Goal: Task Accomplishment & Management: Manage account settings

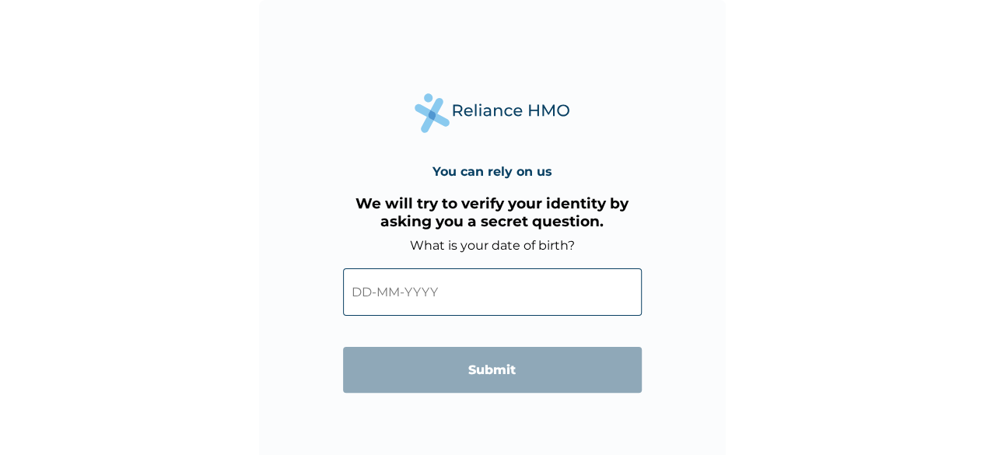
click at [360, 290] on input "text" at bounding box center [492, 291] width 299 height 47
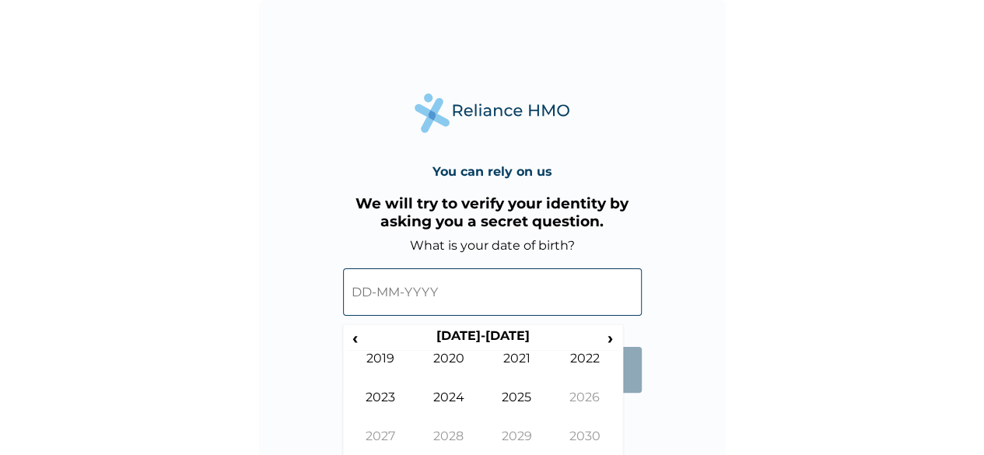
scroll to position [16, 0]
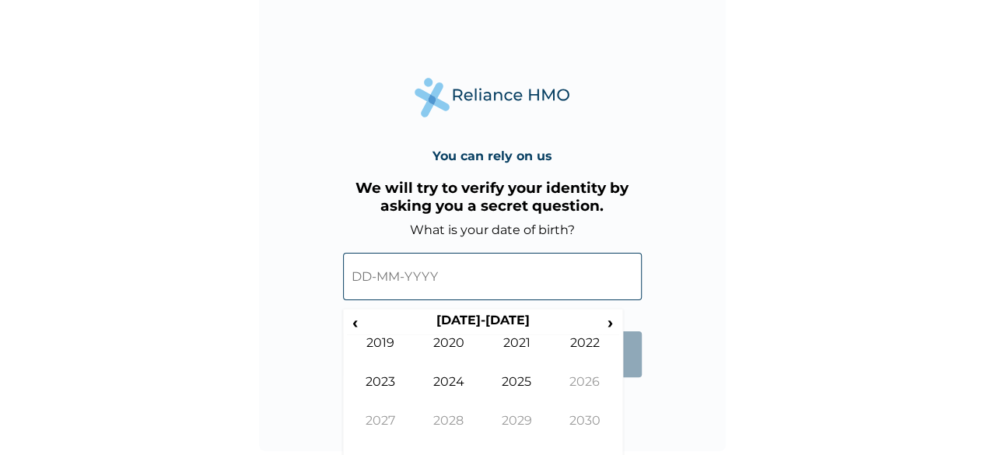
click at [365, 281] on input "text" at bounding box center [492, 276] width 299 height 47
click at [367, 275] on input "text" at bounding box center [492, 276] width 299 height 47
click at [360, 322] on span "‹" at bounding box center [355, 322] width 16 height 19
click at [360, 323] on span "‹" at bounding box center [355, 322] width 16 height 19
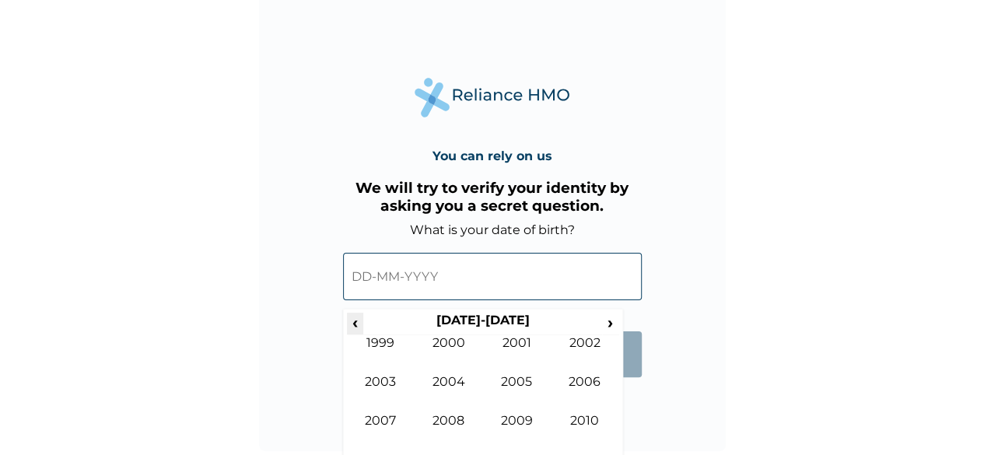
click at [360, 323] on span "‹" at bounding box center [355, 322] width 16 height 19
click at [614, 321] on span "›" at bounding box center [610, 322] width 17 height 19
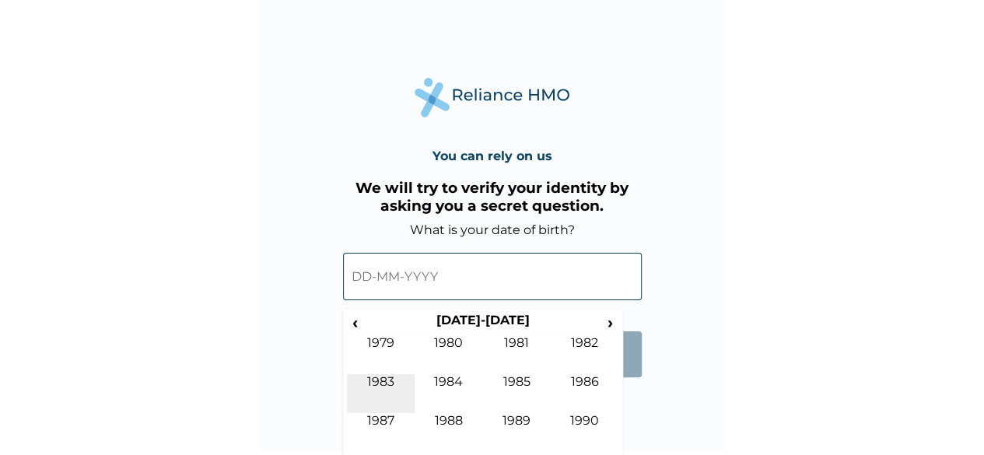
click at [379, 380] on td "1983" at bounding box center [381, 393] width 68 height 39
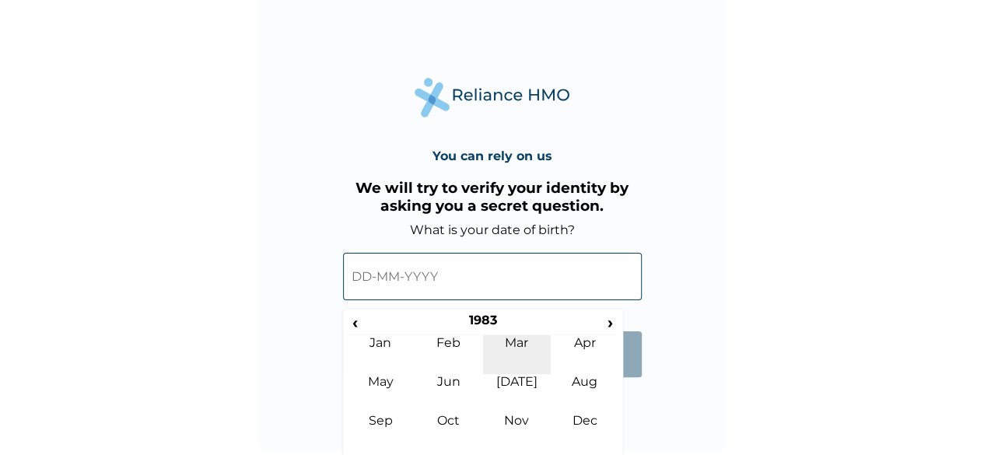
click at [520, 352] on td "Mar" at bounding box center [517, 354] width 68 height 39
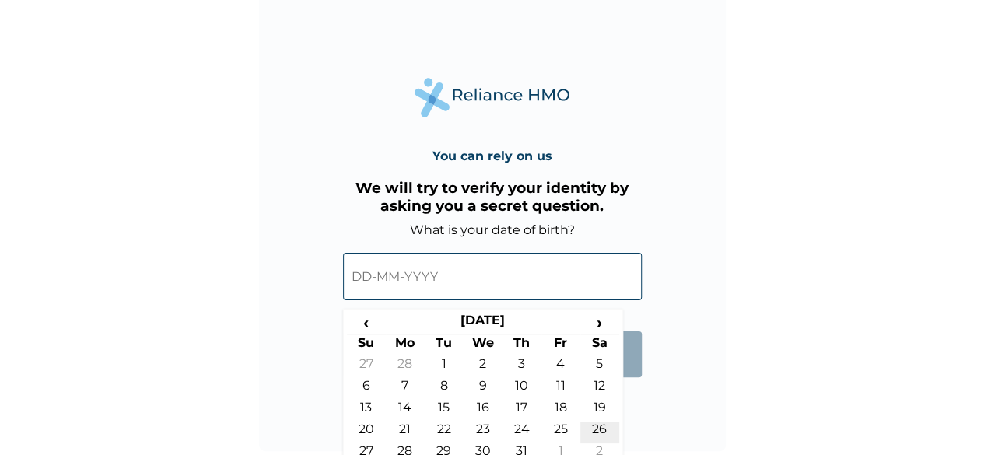
click at [599, 429] on td "26" at bounding box center [599, 433] width 39 height 22
type input "[DATE]"
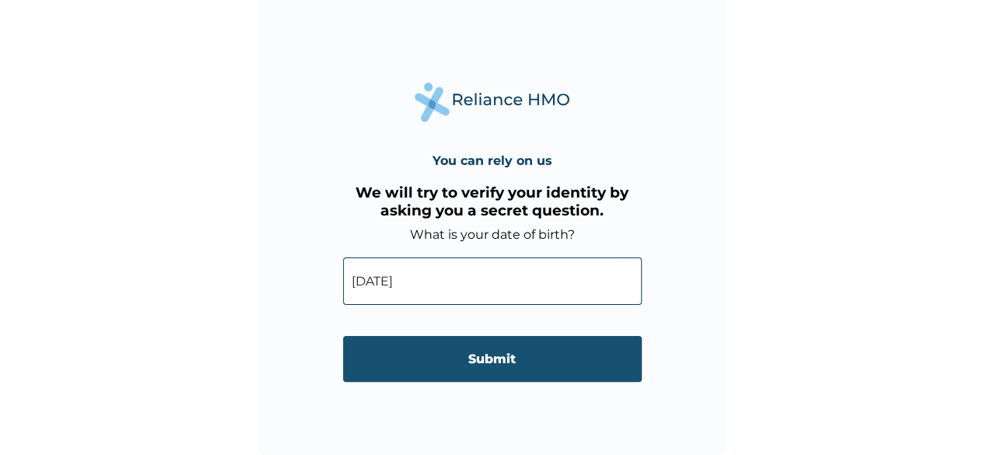
click at [517, 370] on input "Submit" at bounding box center [492, 359] width 299 height 46
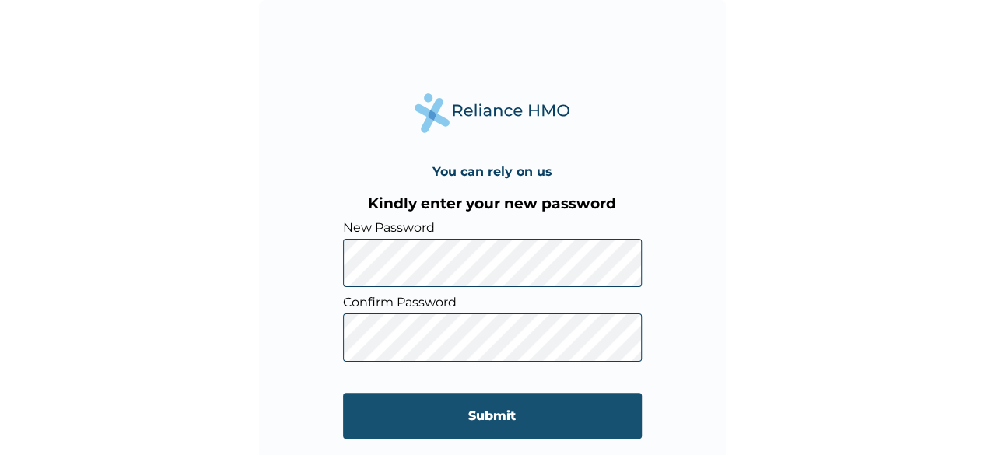
click at [407, 410] on input "Submit" at bounding box center [492, 416] width 299 height 46
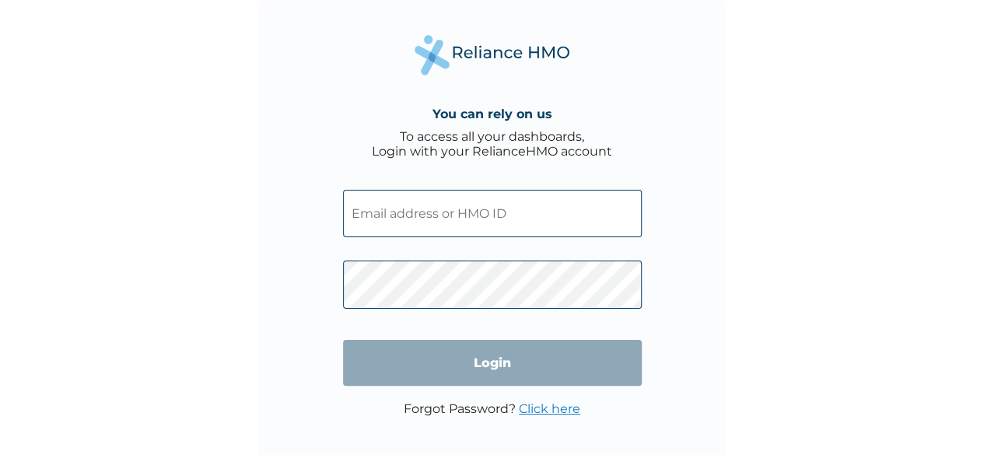
type input "[EMAIL_ADDRESS][DOMAIN_NAME]"
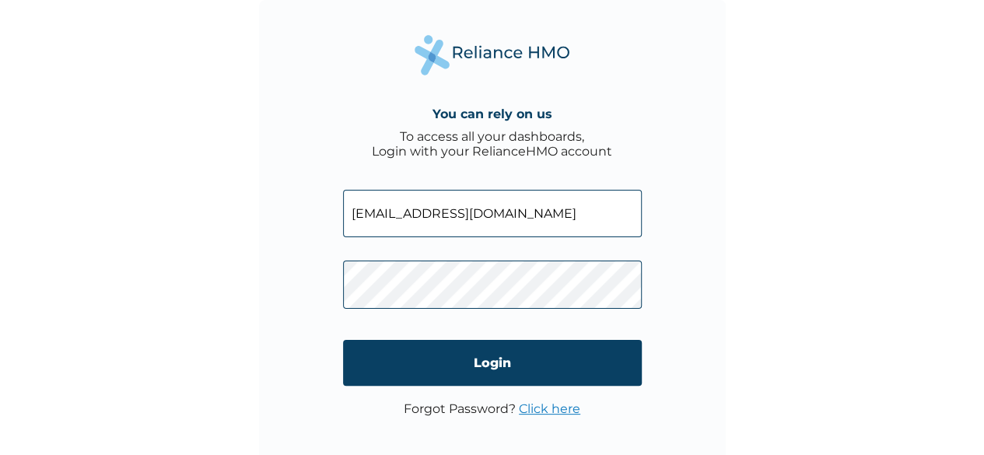
click at [722, 233] on div "You can rely on us To access all your dashboards, Login with your RelianceHMO a…" at bounding box center [492, 233] width 467 height 467
